Goal: Transaction & Acquisition: Book appointment/travel/reservation

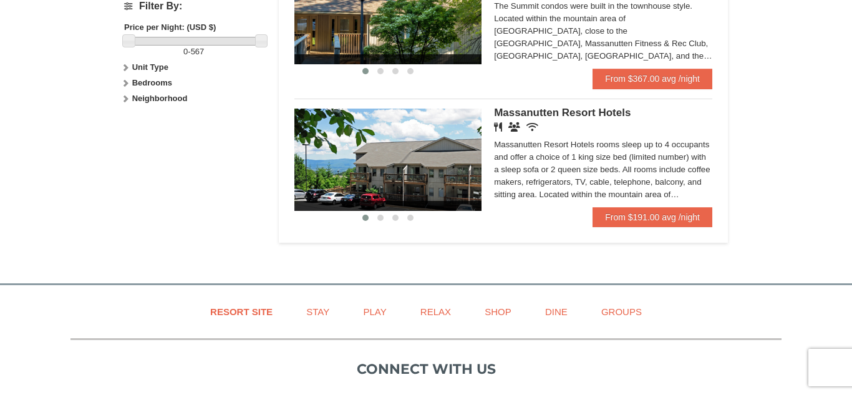
scroll to position [599, 0]
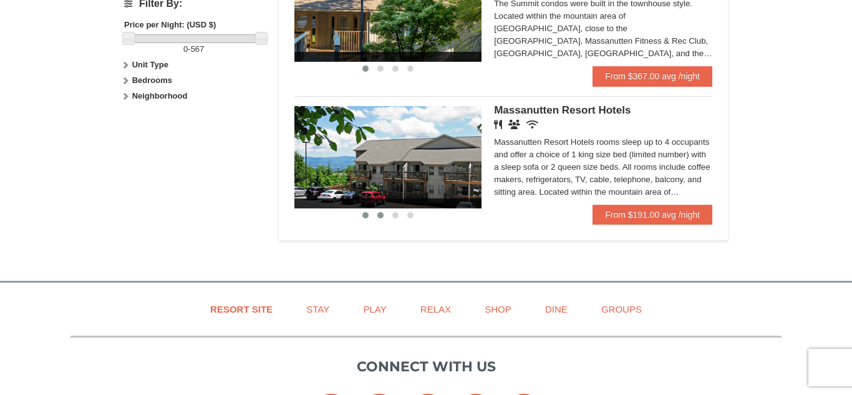
click at [380, 216] on span at bounding box center [380, 215] width 6 height 6
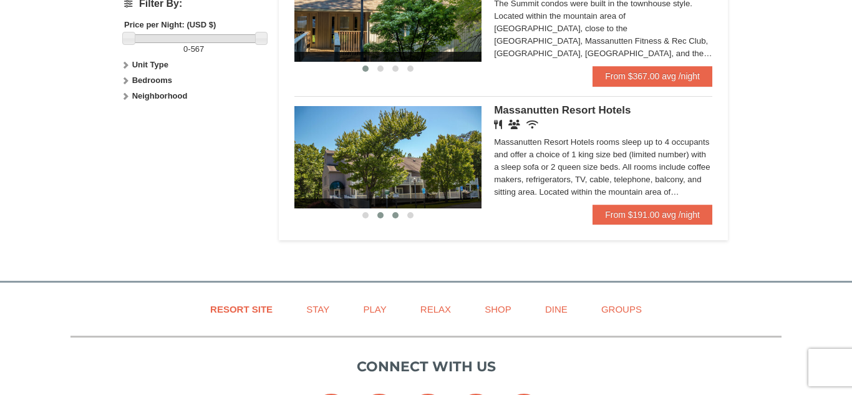
click at [389, 215] on button at bounding box center [395, 215] width 15 height 12
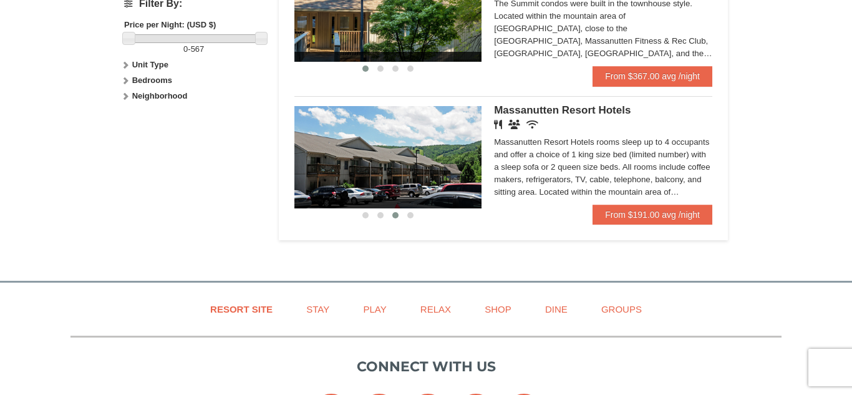
click at [420, 213] on div at bounding box center [387, 214] width 187 height 13
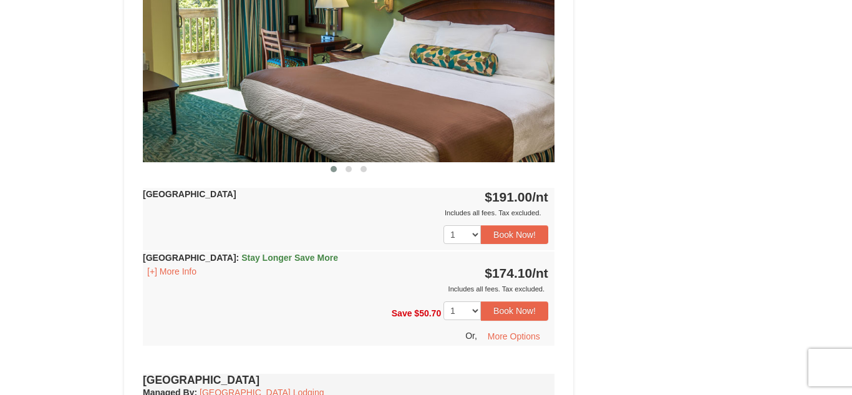
scroll to position [599, 0]
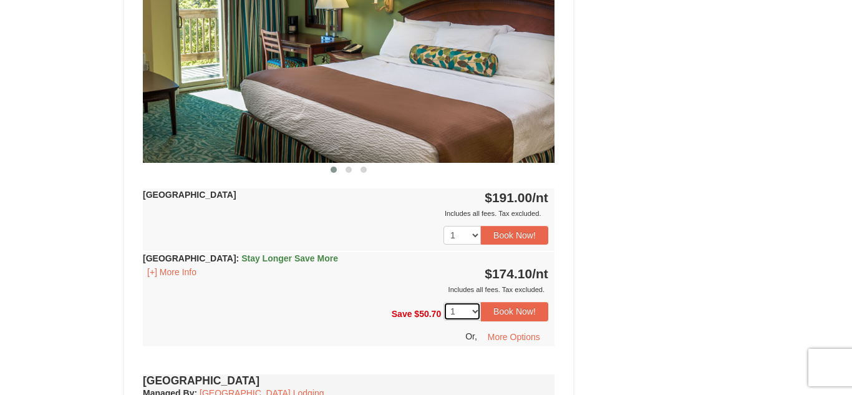
click at [475, 309] on select "1 2 3 4 5 6 7 8 9 10 11 12 13 14" at bounding box center [462, 311] width 37 height 19
click at [524, 312] on button "Book Now!" at bounding box center [514, 311] width 67 height 19
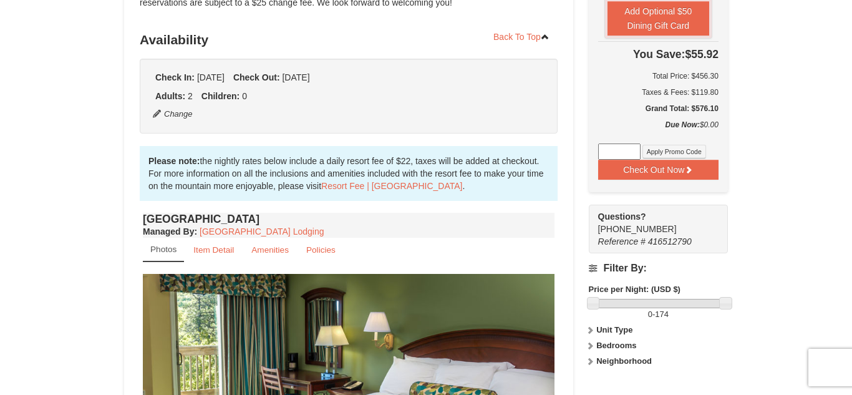
scroll to position [263, 0]
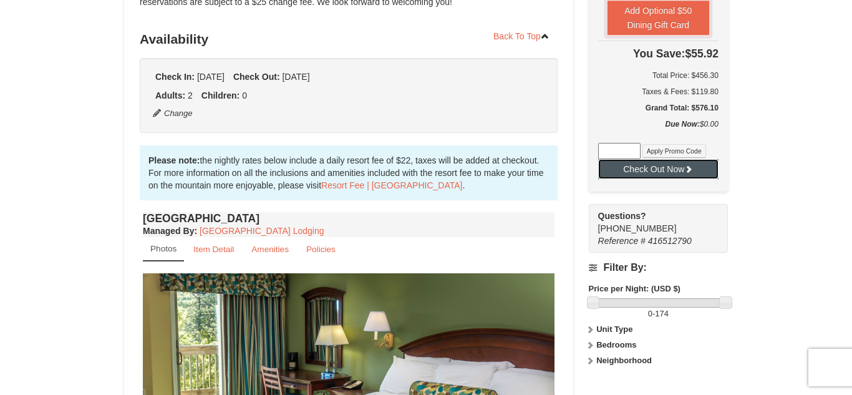
click at [655, 167] on button "Check Out Now" at bounding box center [658, 169] width 120 height 20
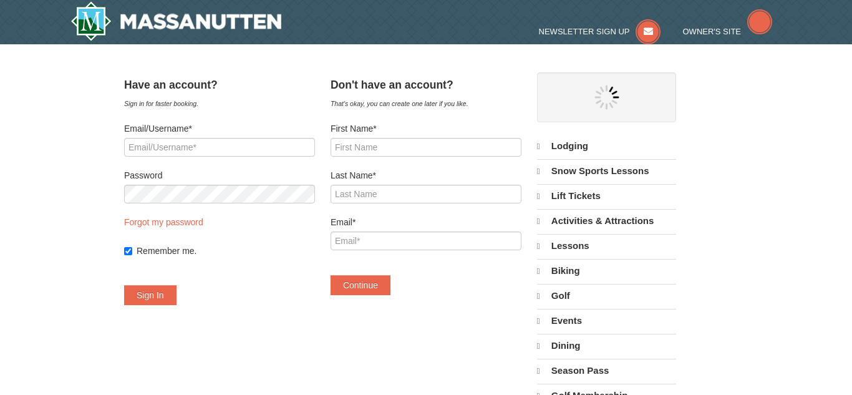
select select "10"
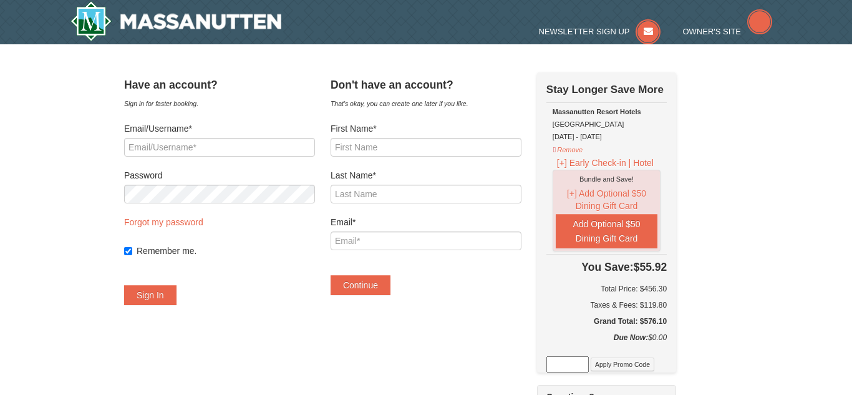
select select "10"
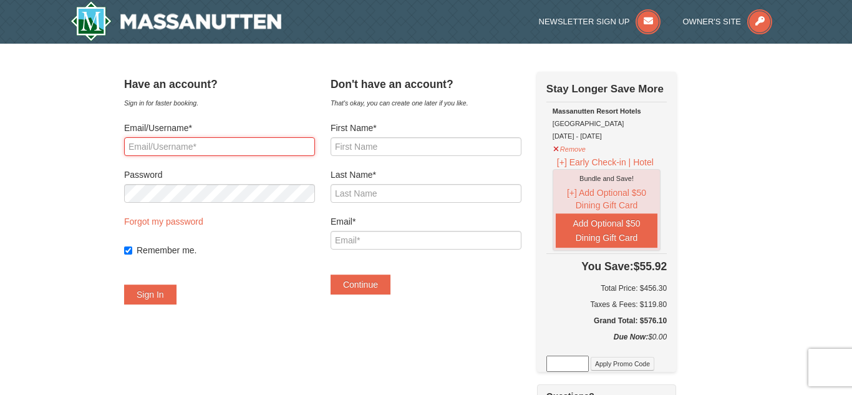
click at [188, 143] on input "Email/Username*" at bounding box center [219, 146] width 191 height 19
type input "bowenjax@gmail.com"
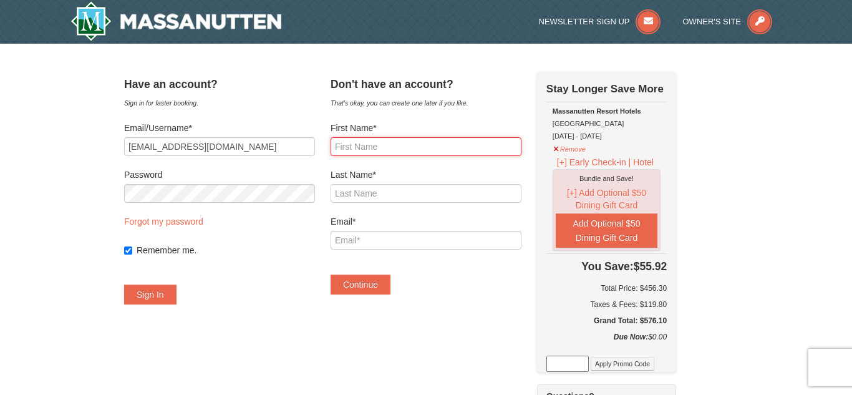
click at [375, 142] on input "First Name*" at bounding box center [426, 146] width 191 height 19
type input "michael"
type input "Stegemoller"
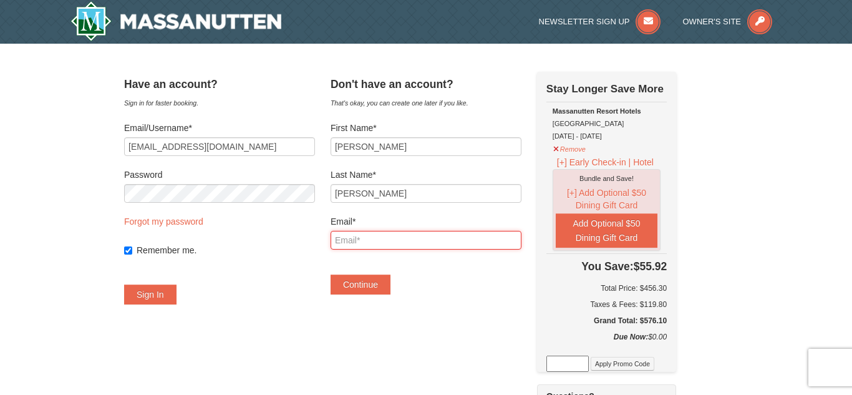
type input "bowenjax@gmail.com"
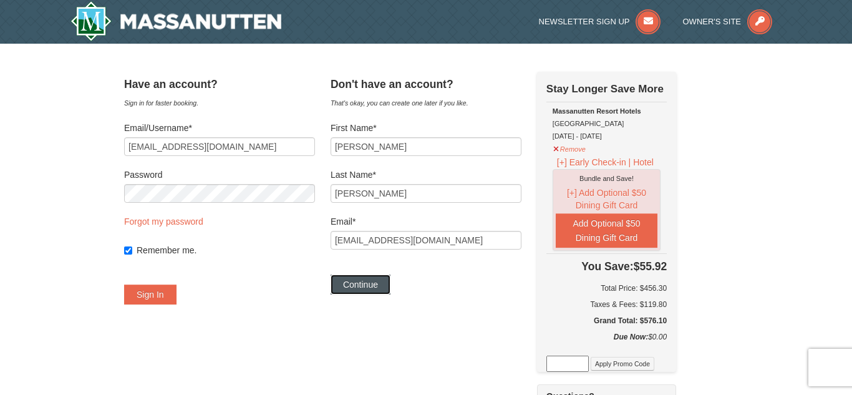
click at [382, 284] on button "Continue" at bounding box center [361, 284] width 60 height 20
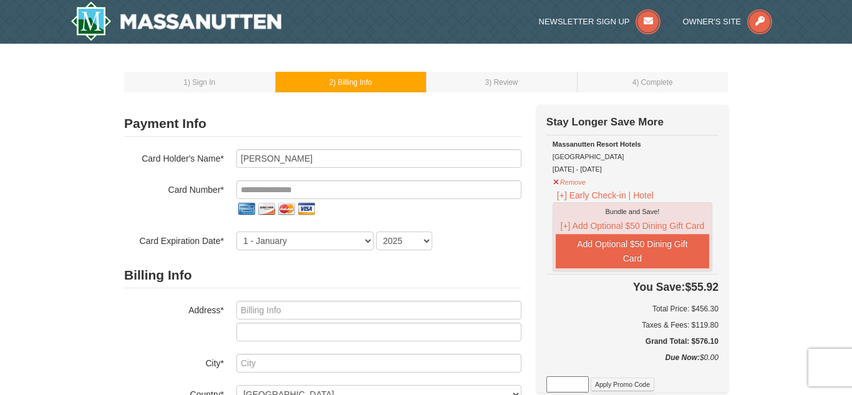
select select "10"
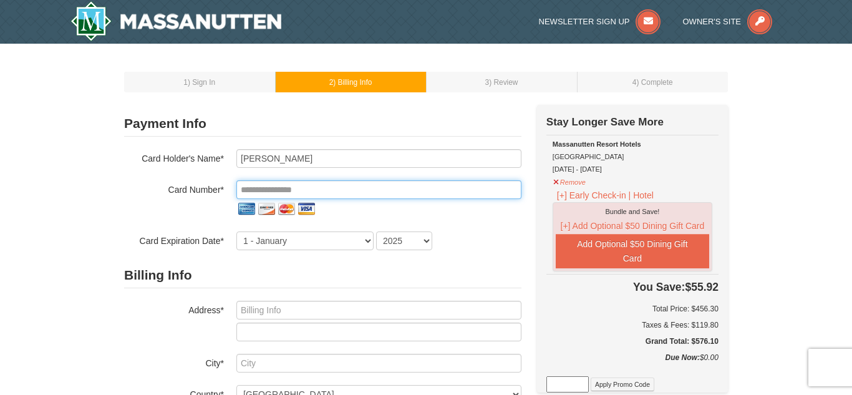
click at [293, 185] on input "tel" at bounding box center [378, 189] width 285 height 19
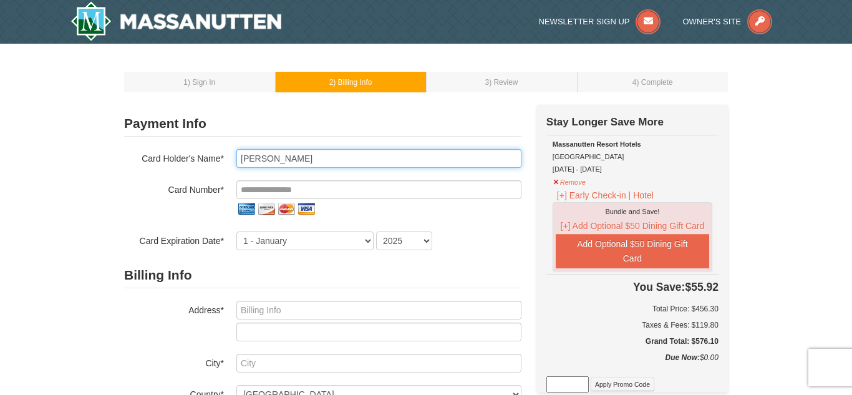
type input "Michael Stegemoller"
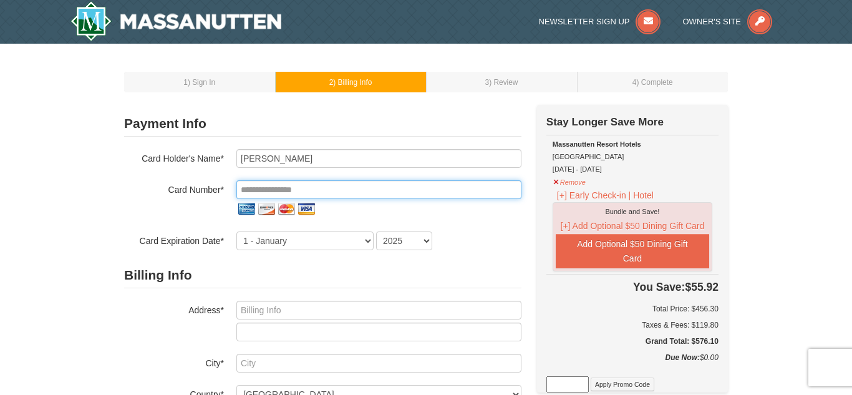
type input "**********"
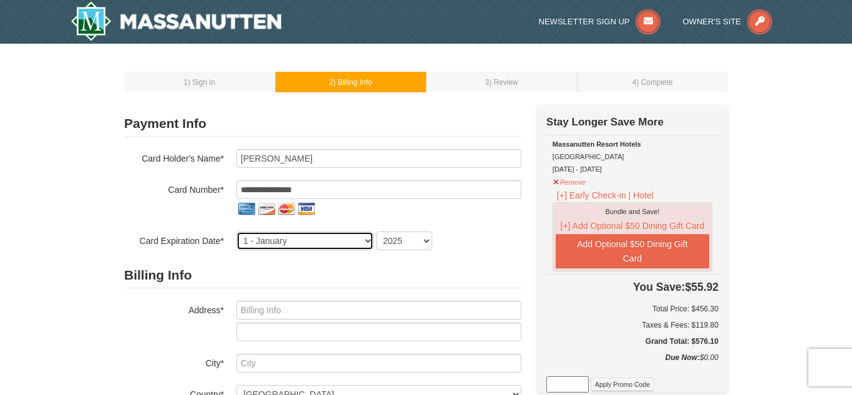
select select "9"
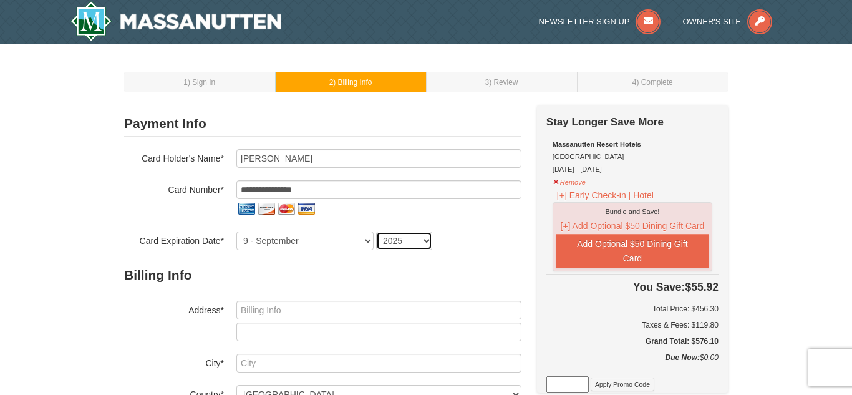
select select "2027"
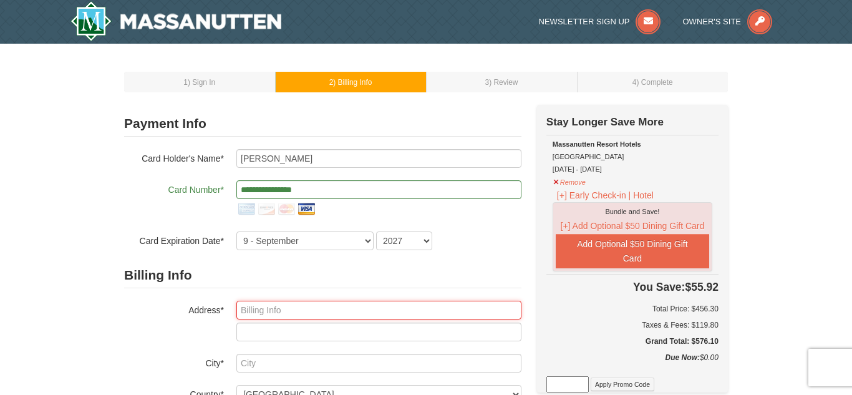
click at [253, 313] on input "text" at bounding box center [378, 310] width 285 height 19
type input "1011 ROUNDTREE TRL"
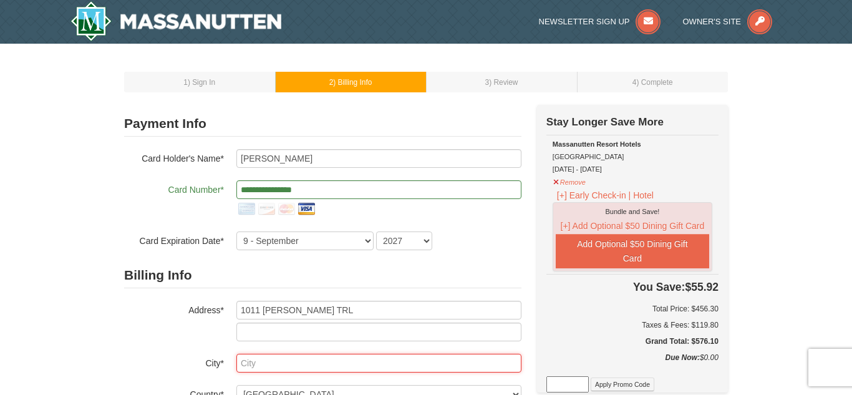
type input "NATHALIE"
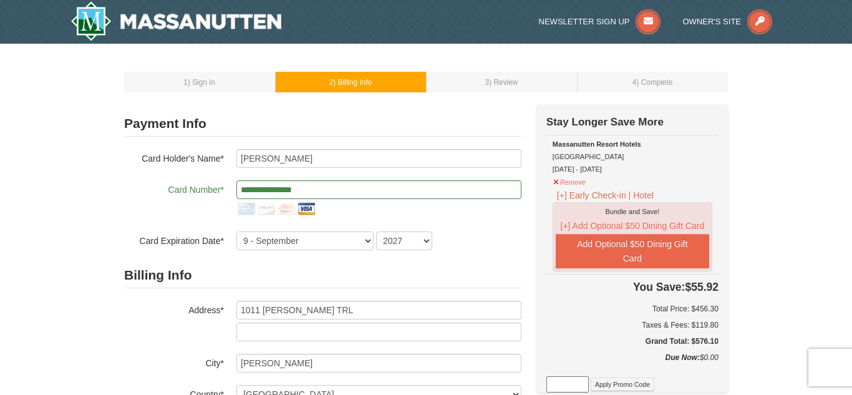
select select "VA"
type input "24577"
type input "434"
type input "272"
type input "5978"
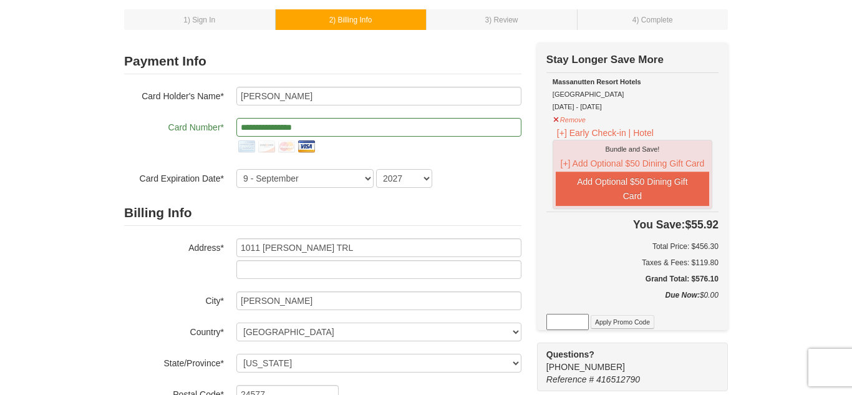
scroll to position [50, 0]
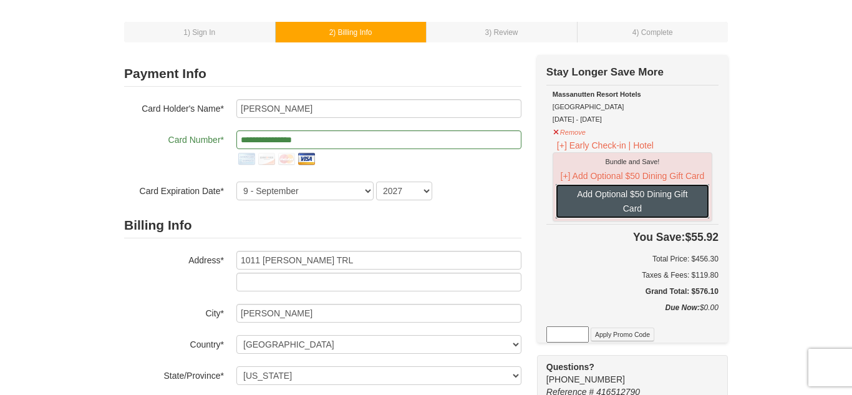
click at [658, 198] on button "Add Optional $50 Dining Gift Card" at bounding box center [632, 201] width 153 height 34
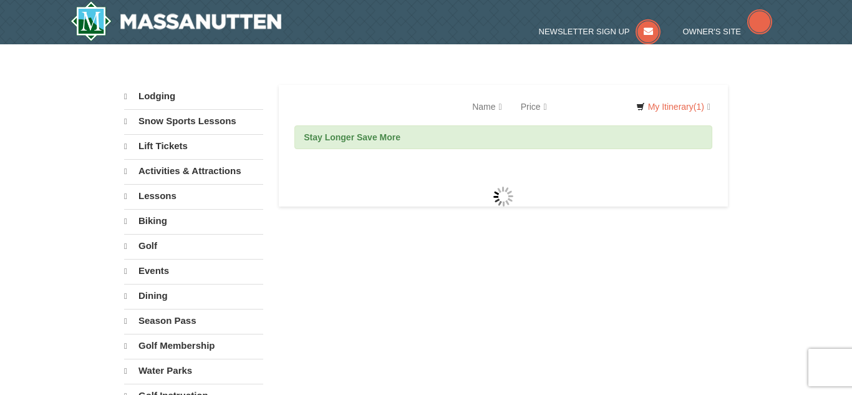
select select "10"
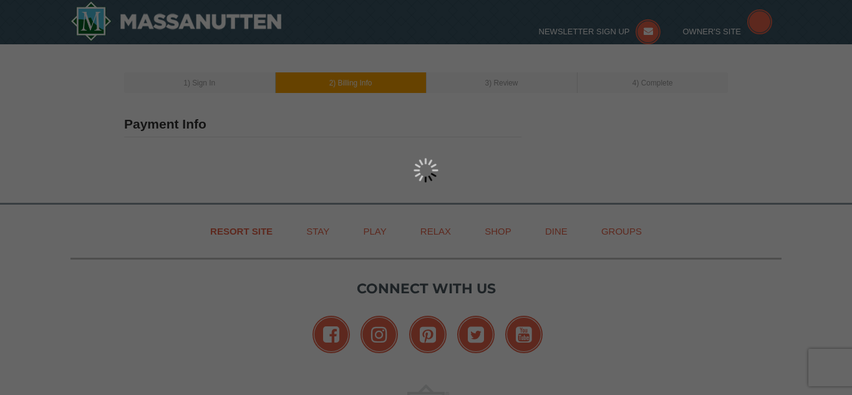
scroll to position [51, 0]
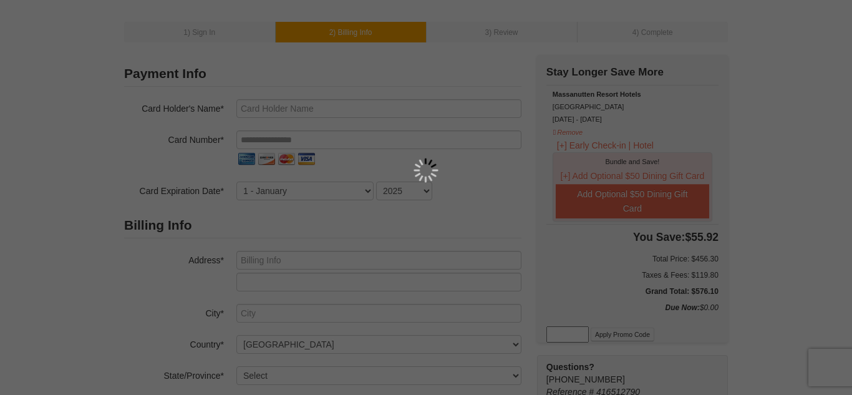
type input "michael Stegemoller"
type input "bowenjax@gmail.com"
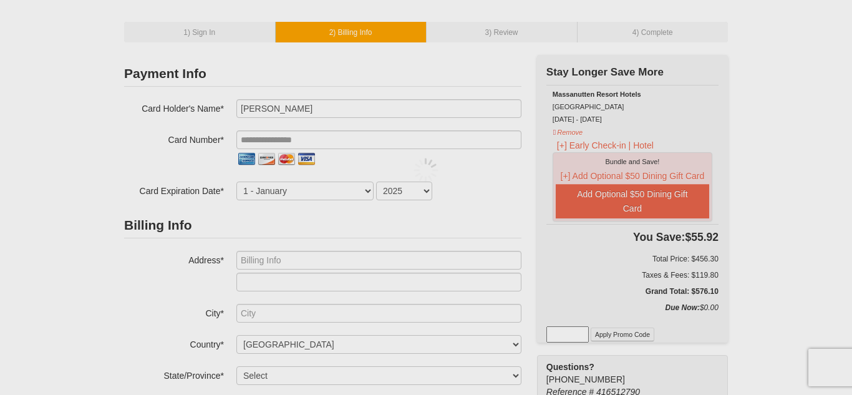
select select "10"
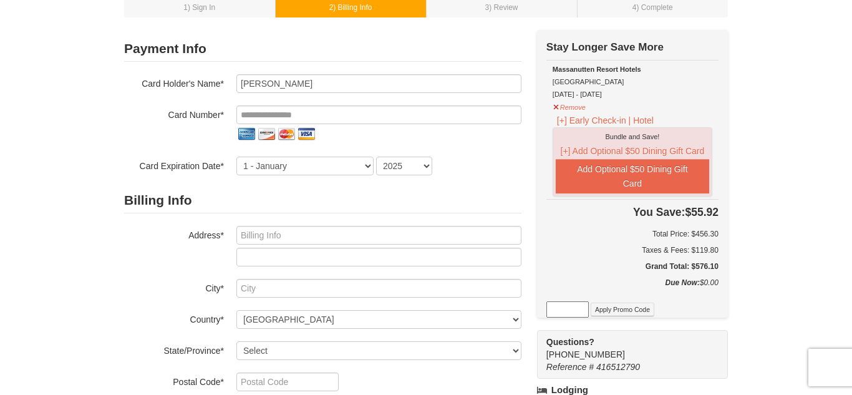
scroll to position [100, 0]
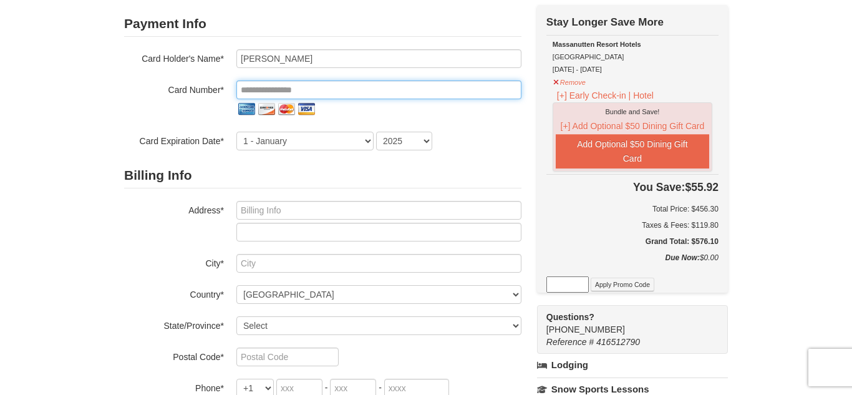
click at [341, 90] on input "tel" at bounding box center [378, 89] width 285 height 19
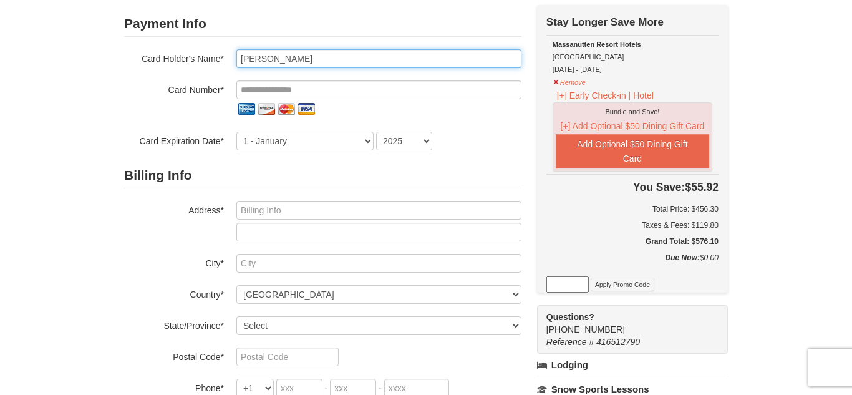
type input "Michael Stegemoller"
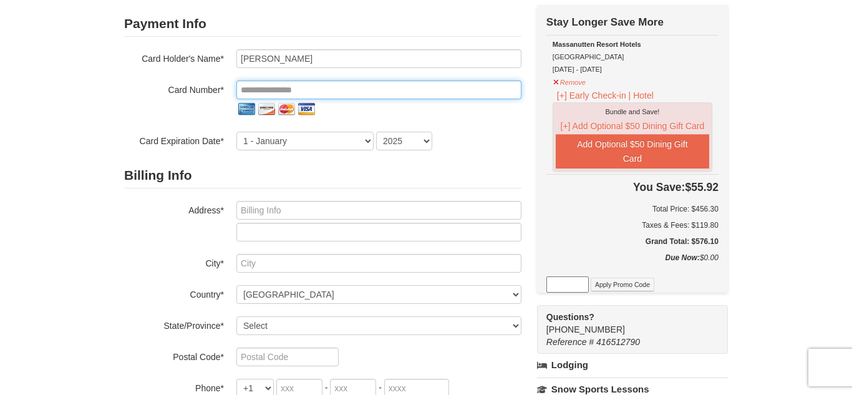
type input "**********"
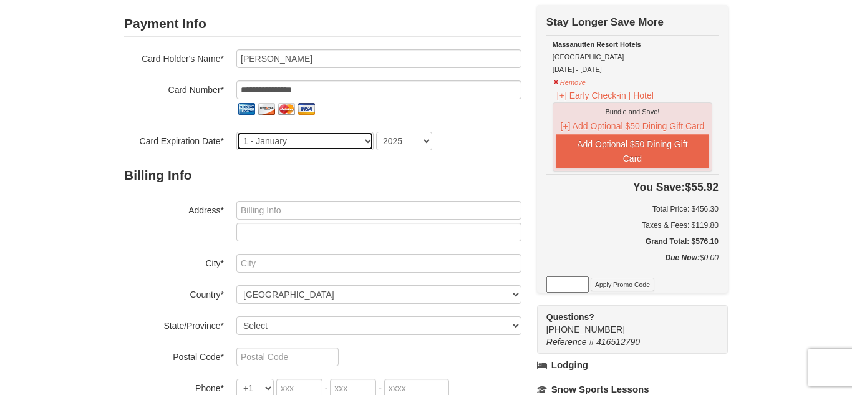
select select "9"
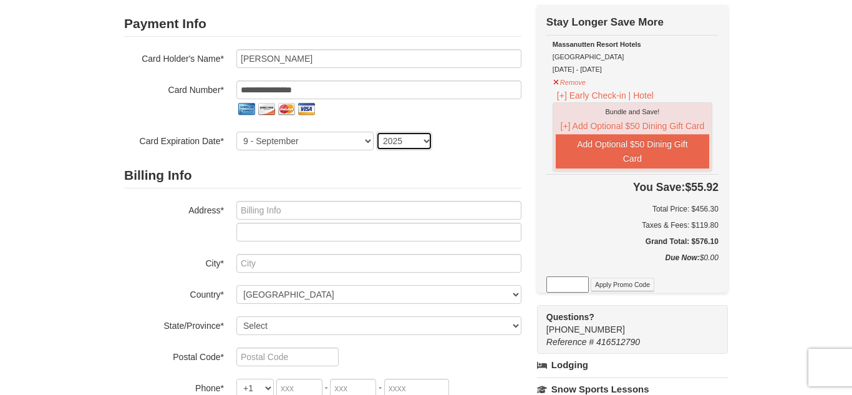
select select "2027"
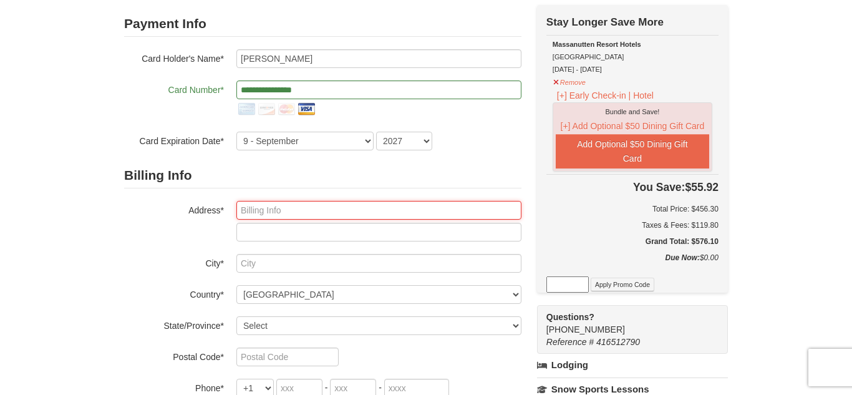
click at [271, 210] on input "text" at bounding box center [378, 210] width 285 height 19
type input "1011 ROUNDTREE TRL"
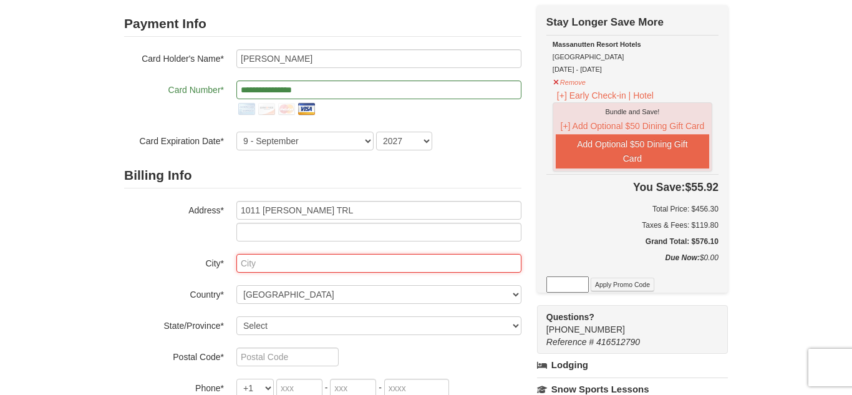
type input "NATHALIE"
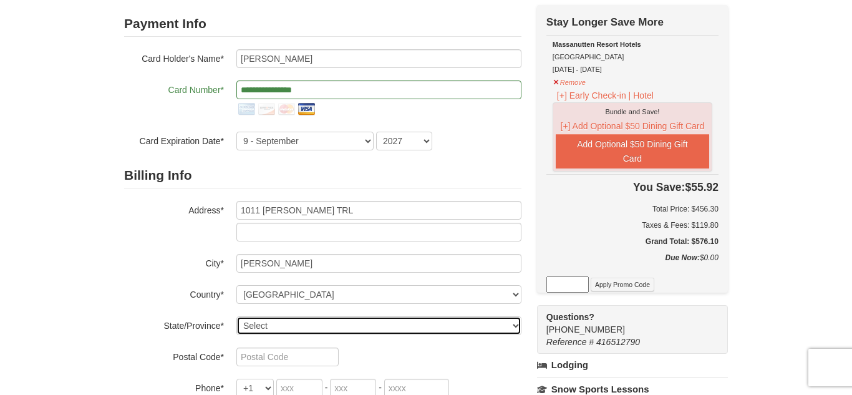
select select "VA"
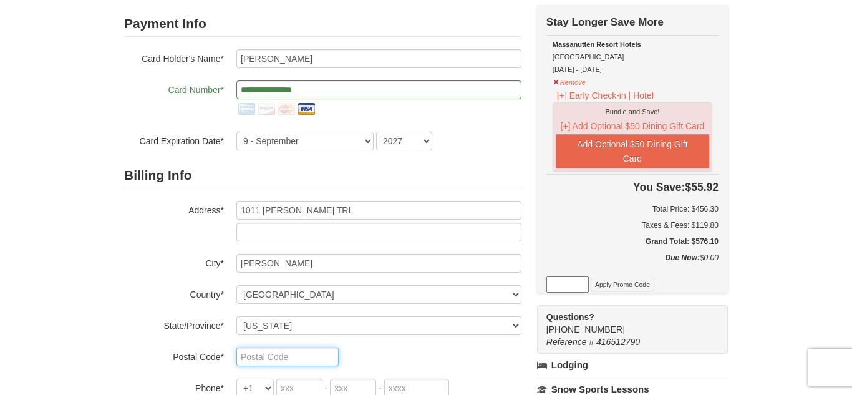
type input "24577"
type input "434"
type input "272"
type input "5978"
click at [87, 302] on div "1 ) Sign In 2 ) Billing Info 3 ) Review ) Complete ×" at bounding box center [426, 314] width 852 height 740
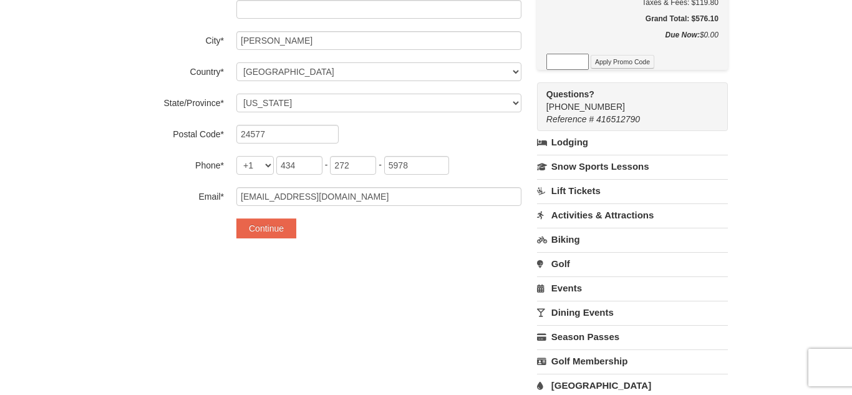
scroll to position [324, 0]
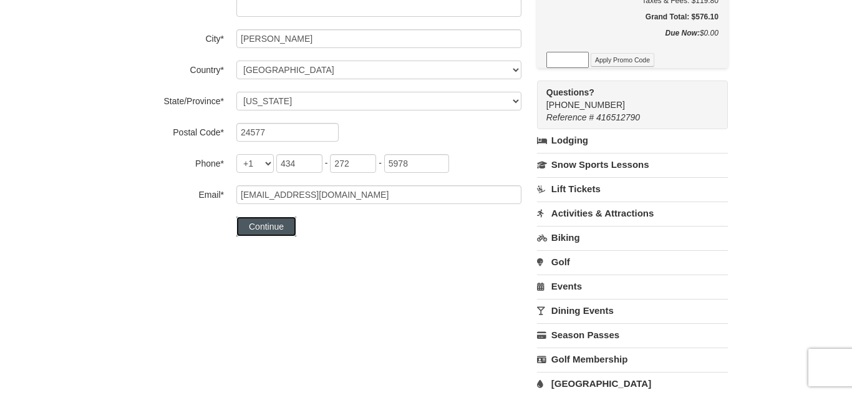
click at [270, 228] on button "Continue" at bounding box center [266, 226] width 60 height 20
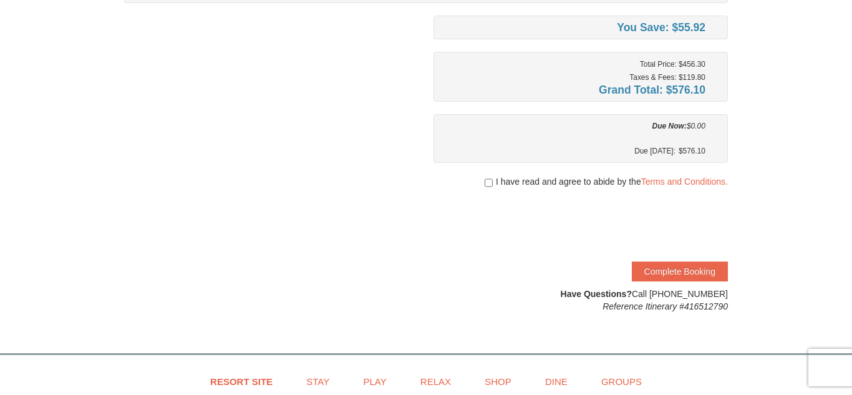
scroll to position [225, 0]
click at [485, 183] on input "checkbox" at bounding box center [489, 184] width 8 height 10
checkbox input "true"
click at [679, 274] on button "Complete Booking" at bounding box center [680, 273] width 96 height 20
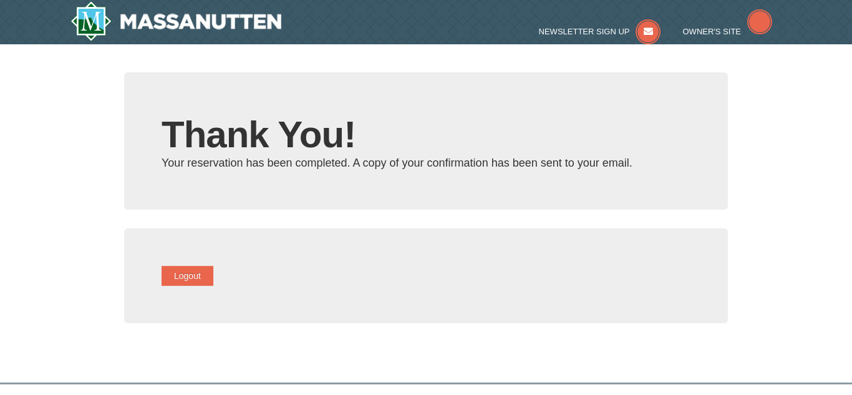
type input "[EMAIL_ADDRESS][DOMAIN_NAME]"
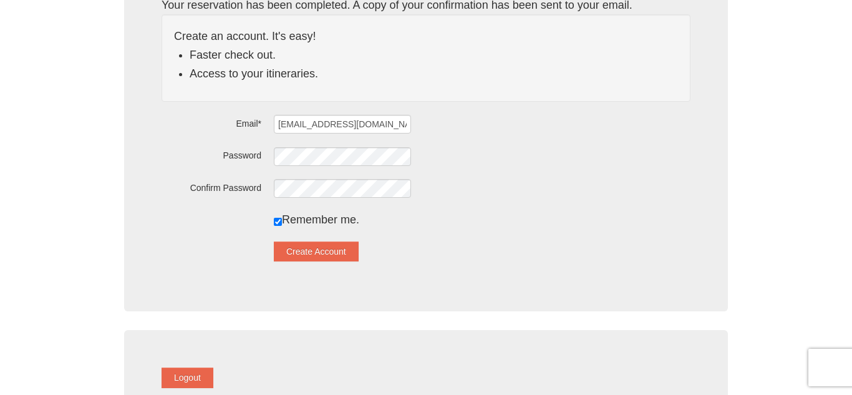
scroll to position [175, 0]
